Goal: Information Seeking & Learning: Learn about a topic

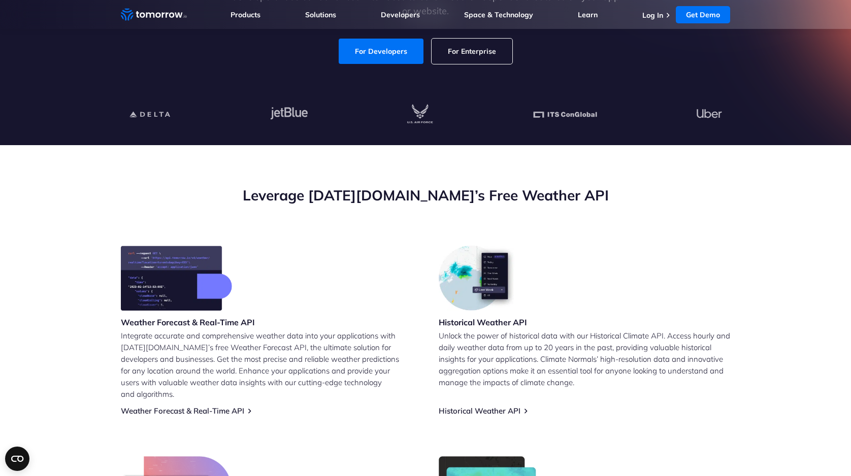
scroll to position [223, 0]
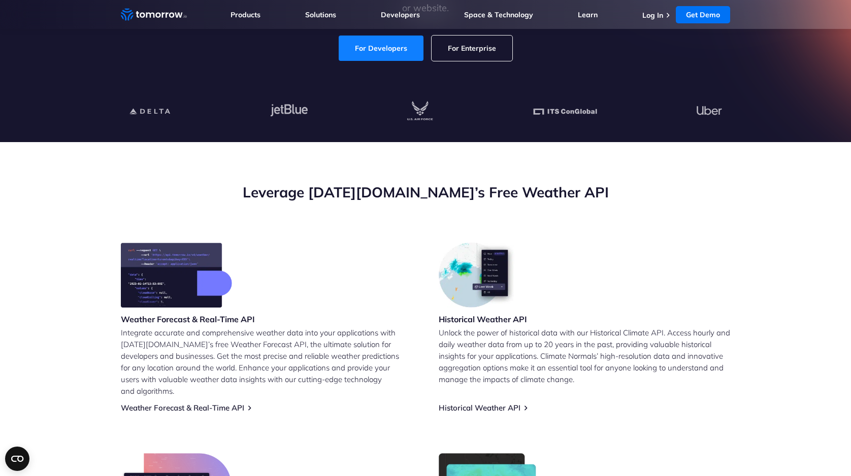
click at [384, 45] on link "For Developers" at bounding box center [381, 48] width 85 height 25
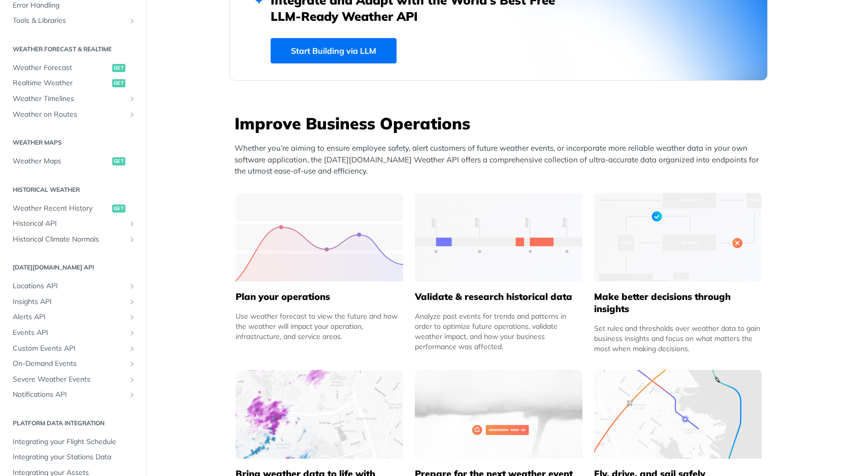
scroll to position [198, 0]
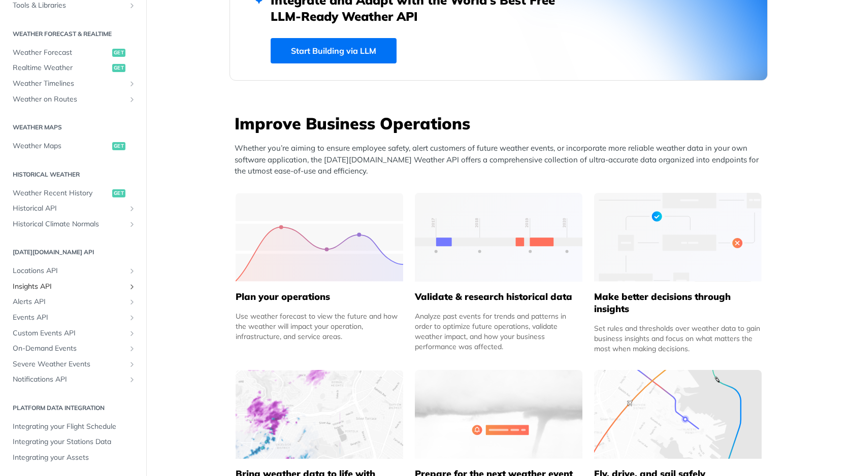
click at [110, 285] on span "Insights API" at bounding box center [69, 287] width 113 height 10
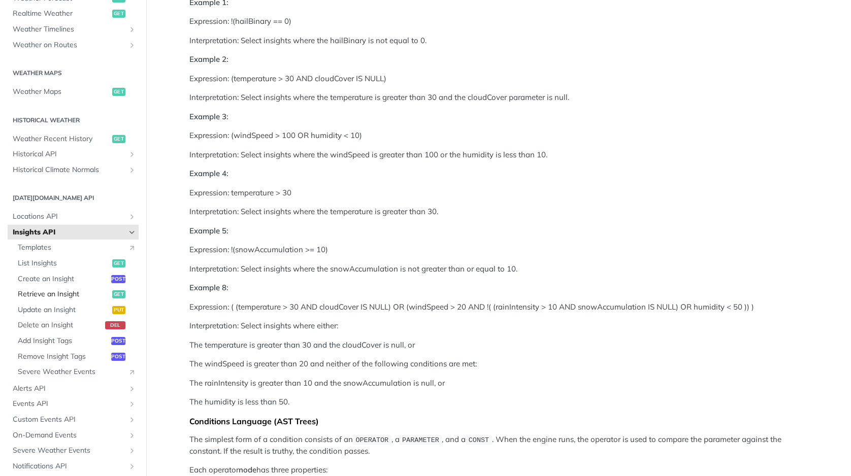
scroll to position [276, 0]
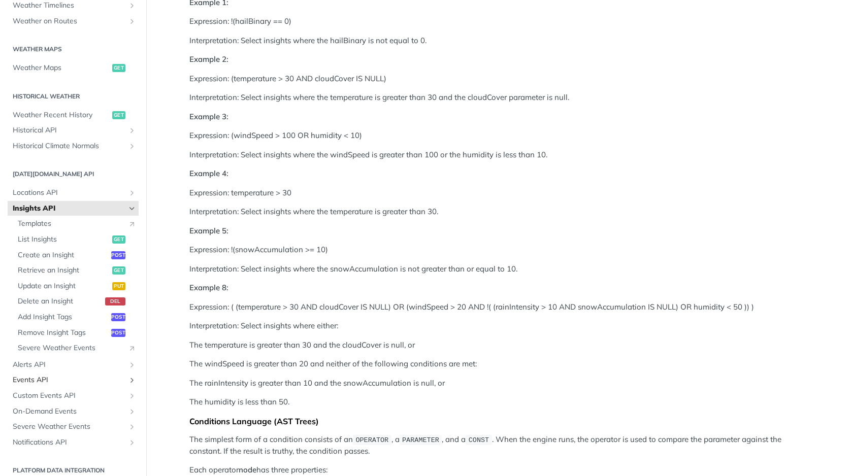
click at [52, 378] on span "Events API" at bounding box center [69, 380] width 113 height 10
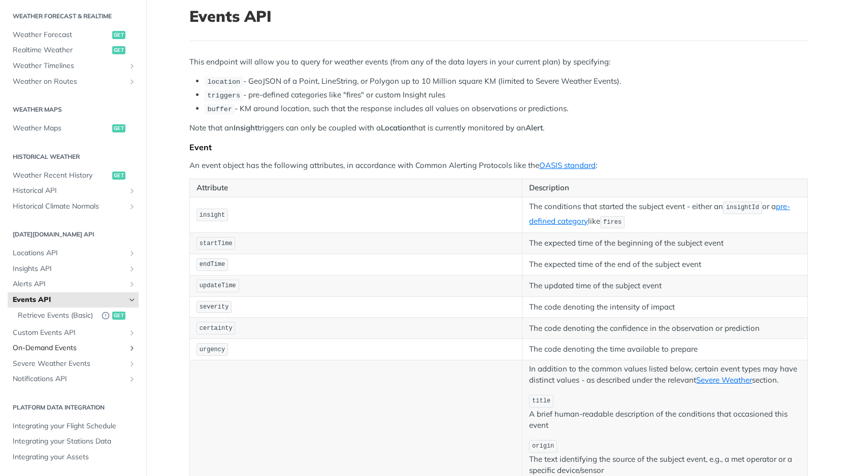
scroll to position [65, 0]
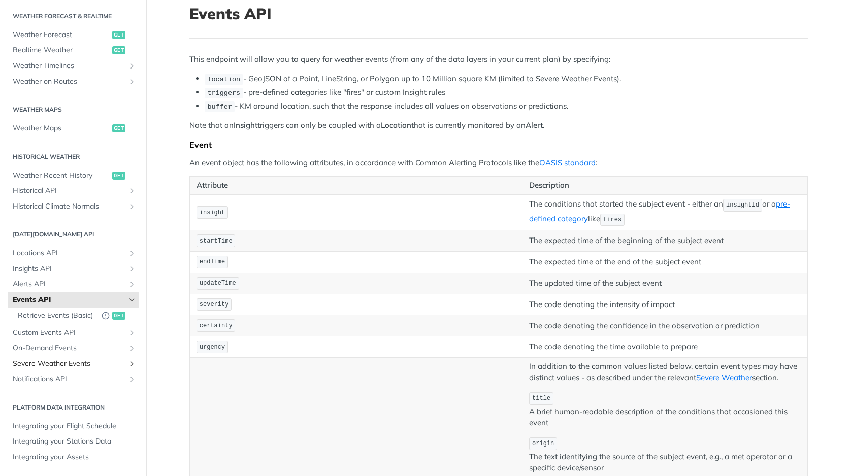
click at [106, 365] on span "Severe Weather Events" at bounding box center [69, 364] width 113 height 10
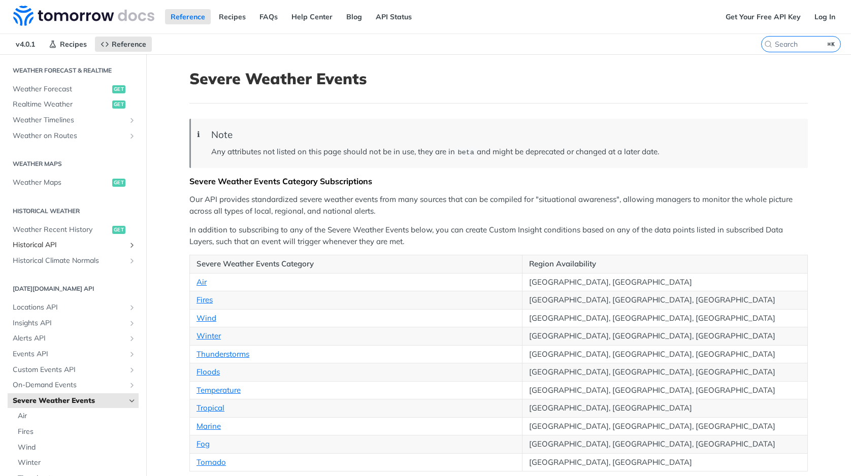
click at [66, 240] on span "Historical API" at bounding box center [69, 245] width 113 height 10
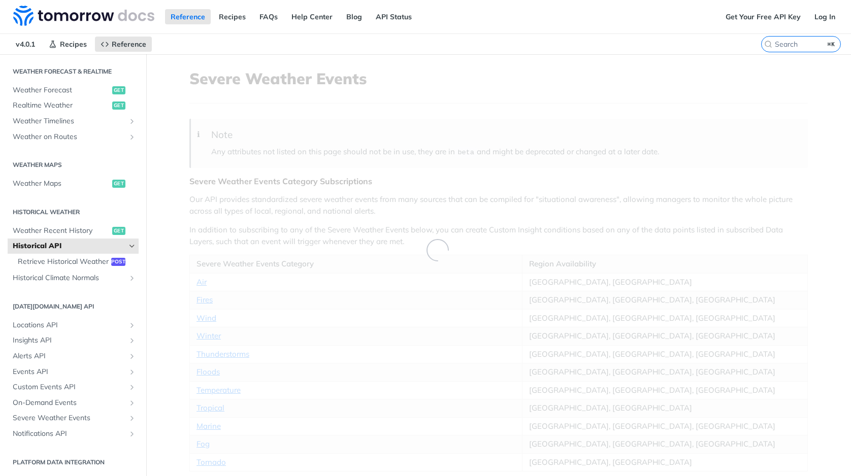
scroll to position [215, 0]
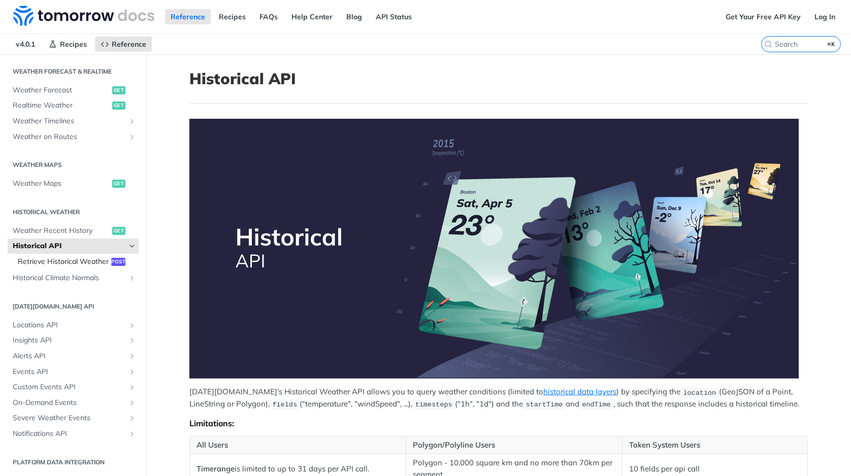
click at [61, 265] on span "Retrieve Historical Weather" at bounding box center [63, 262] width 91 height 10
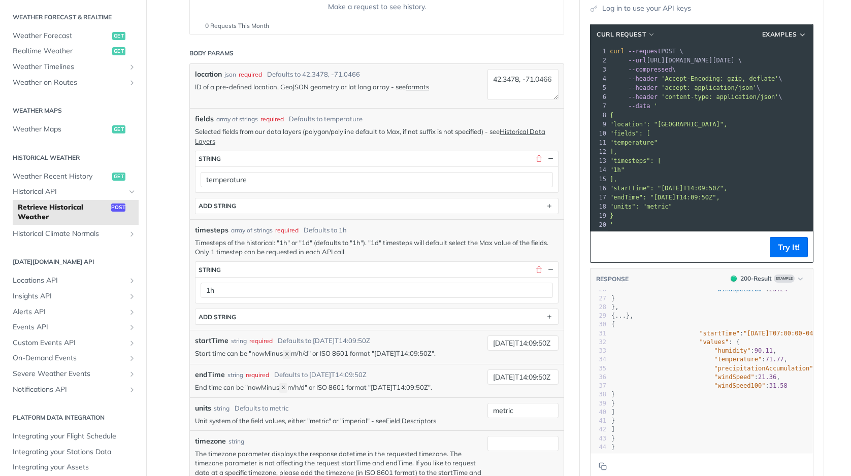
scroll to position [160, 0]
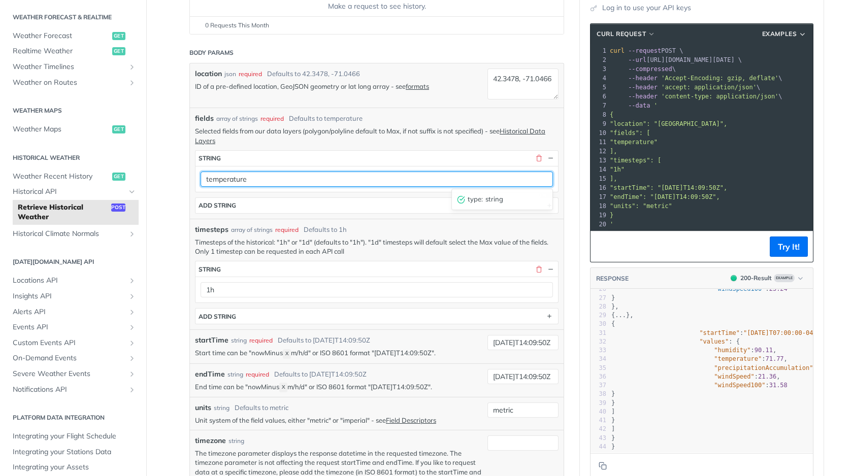
click at [281, 180] on input "temperature" at bounding box center [376, 179] width 352 height 15
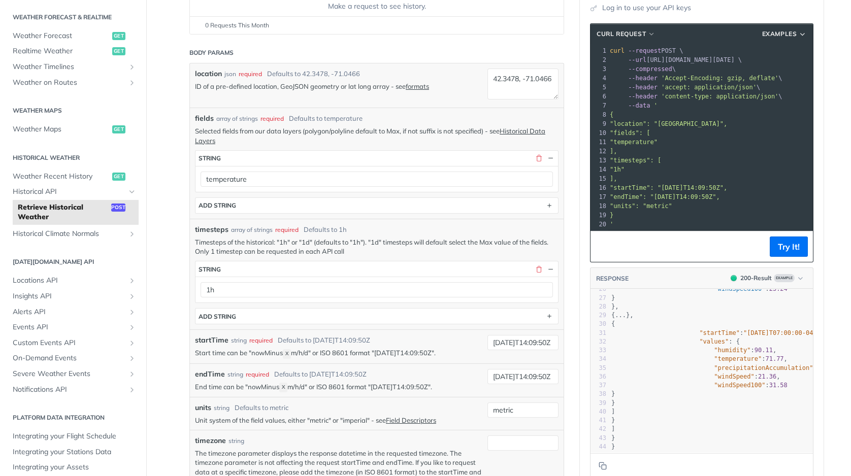
click at [391, 217] on div "fields array of strings required Defaults to temperature Selected fields from o…" at bounding box center [377, 163] width 374 height 111
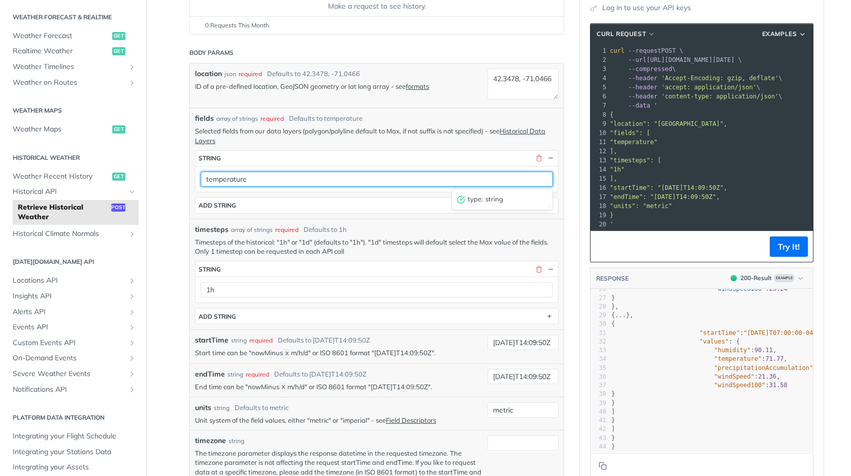
click at [543, 172] on input "temperature" at bounding box center [376, 179] width 352 height 15
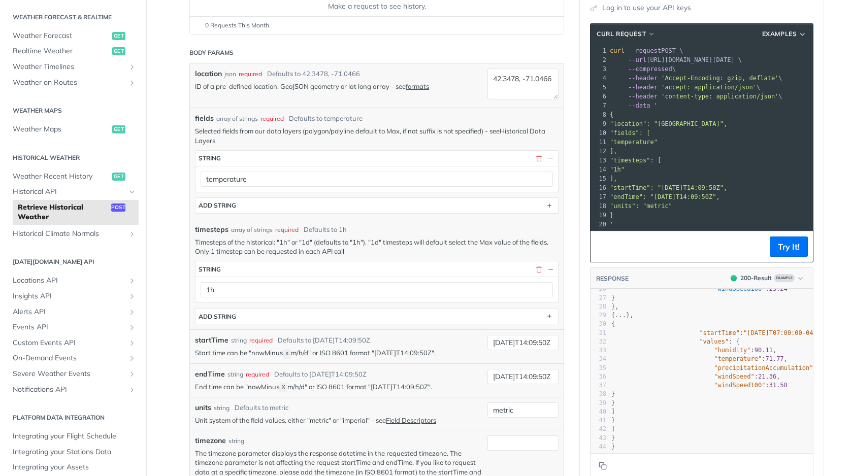
click at [534, 128] on link "Historical Data Layers" at bounding box center [370, 135] width 350 height 17
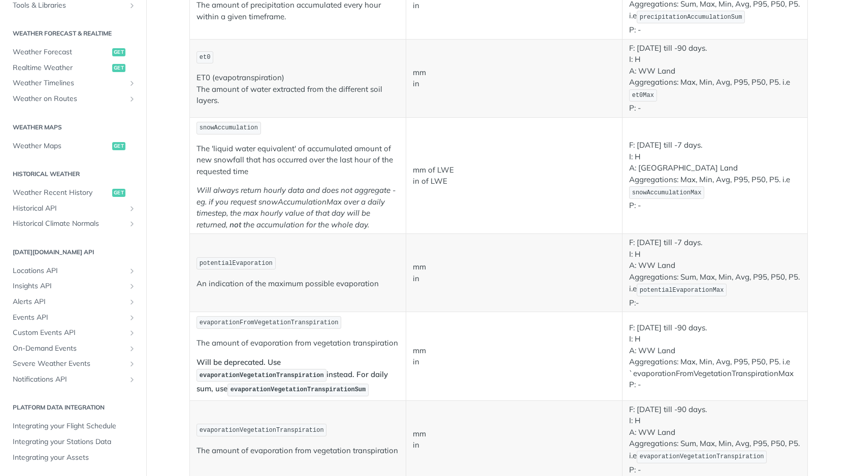
scroll to position [1000, 0]
